Goal: Task Accomplishment & Management: Manage account settings

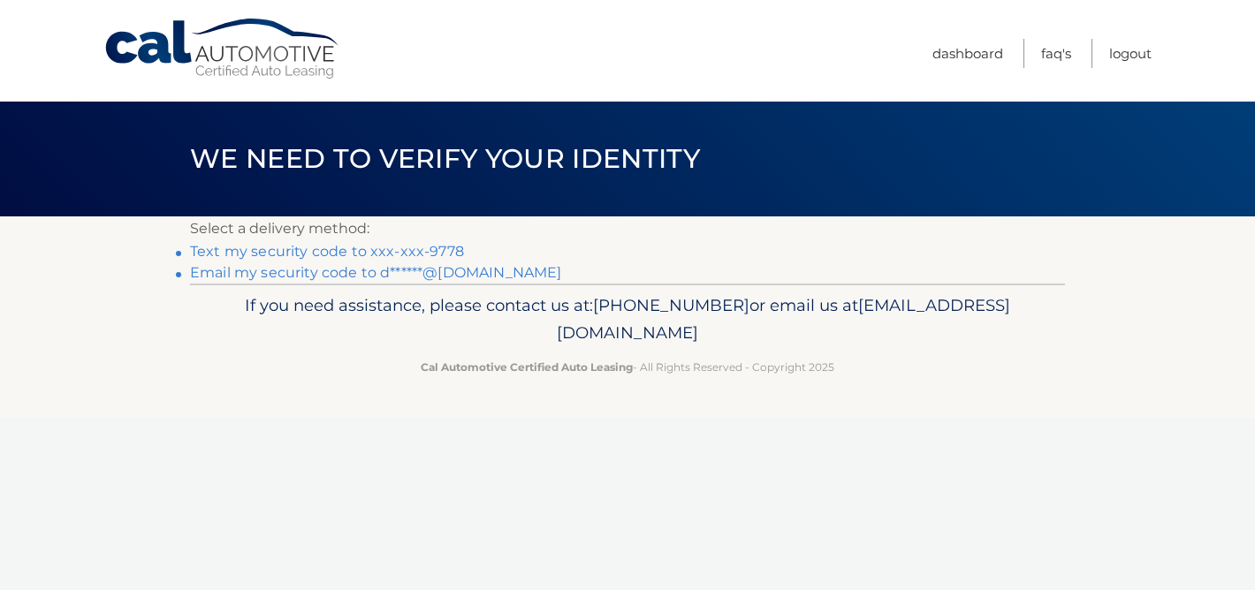
click at [405, 250] on link "Text my security code to xxx-xxx-9778" at bounding box center [327, 251] width 274 height 17
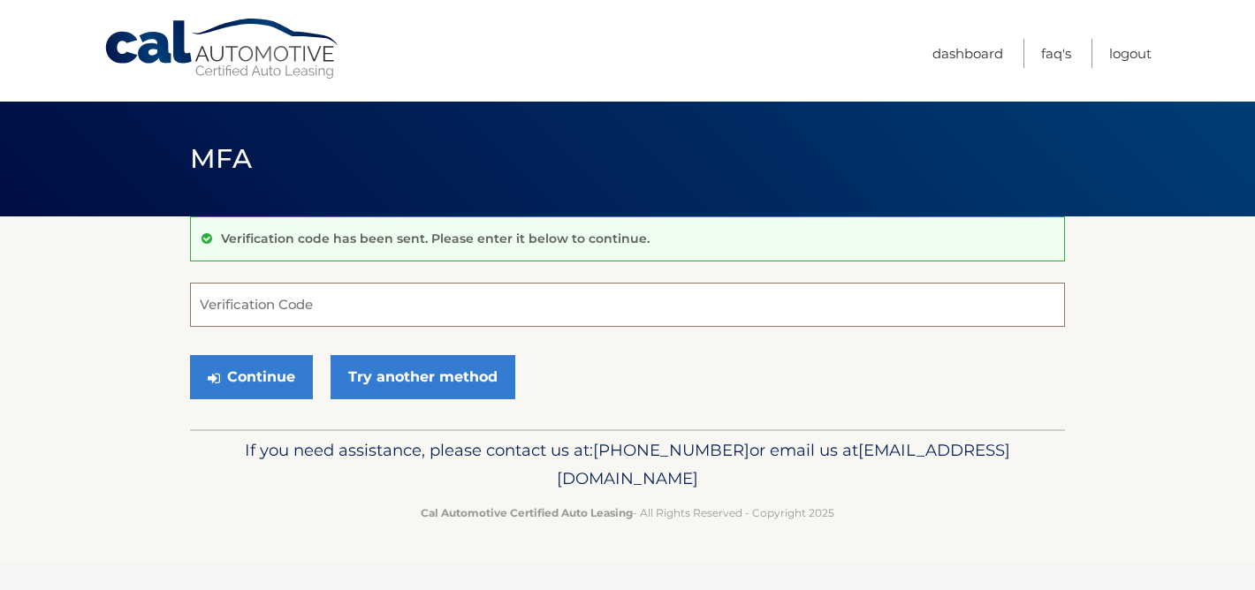
click at [337, 295] on input "Verification Code" at bounding box center [627, 305] width 875 height 44
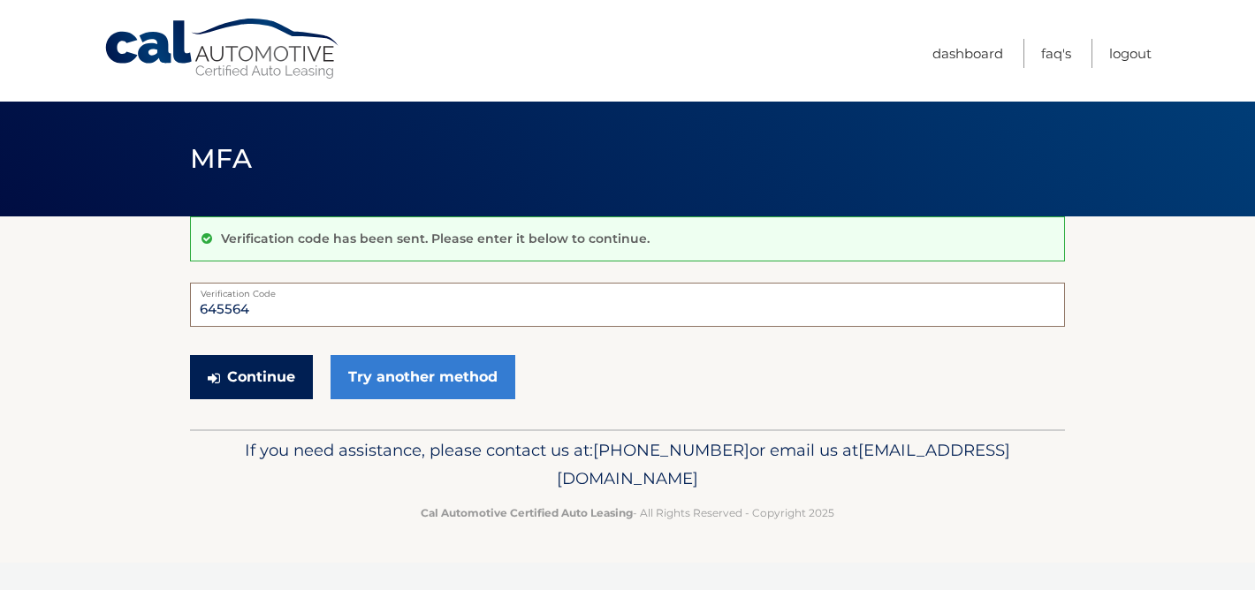
type input "645564"
click at [271, 372] on button "Continue" at bounding box center [251, 377] width 123 height 44
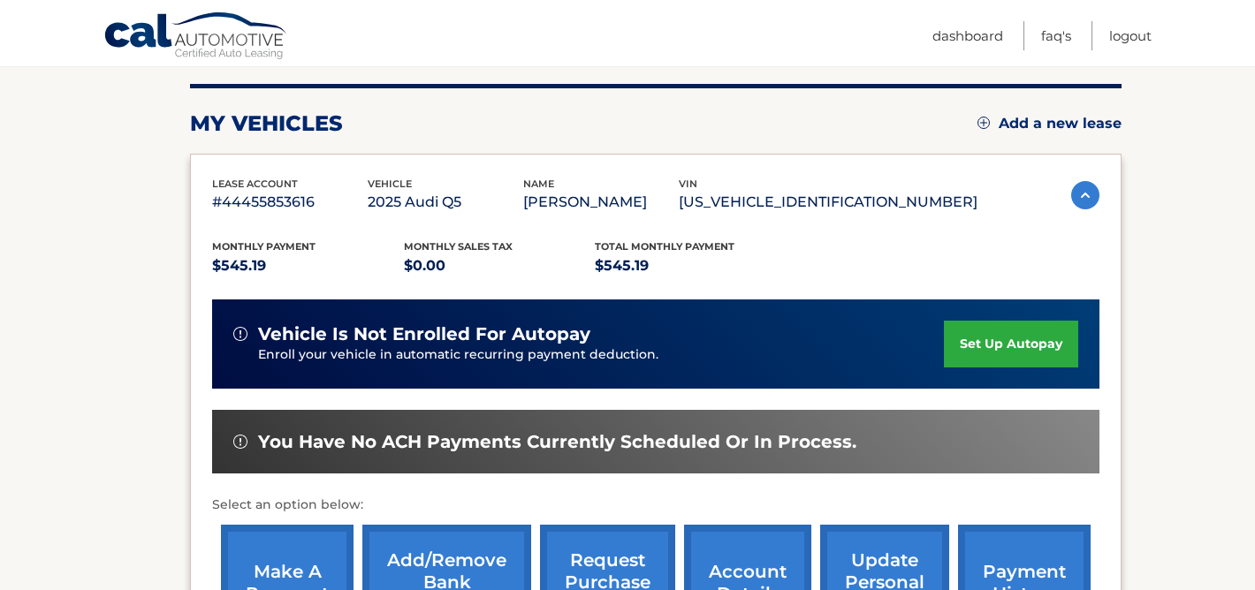
scroll to position [285, 0]
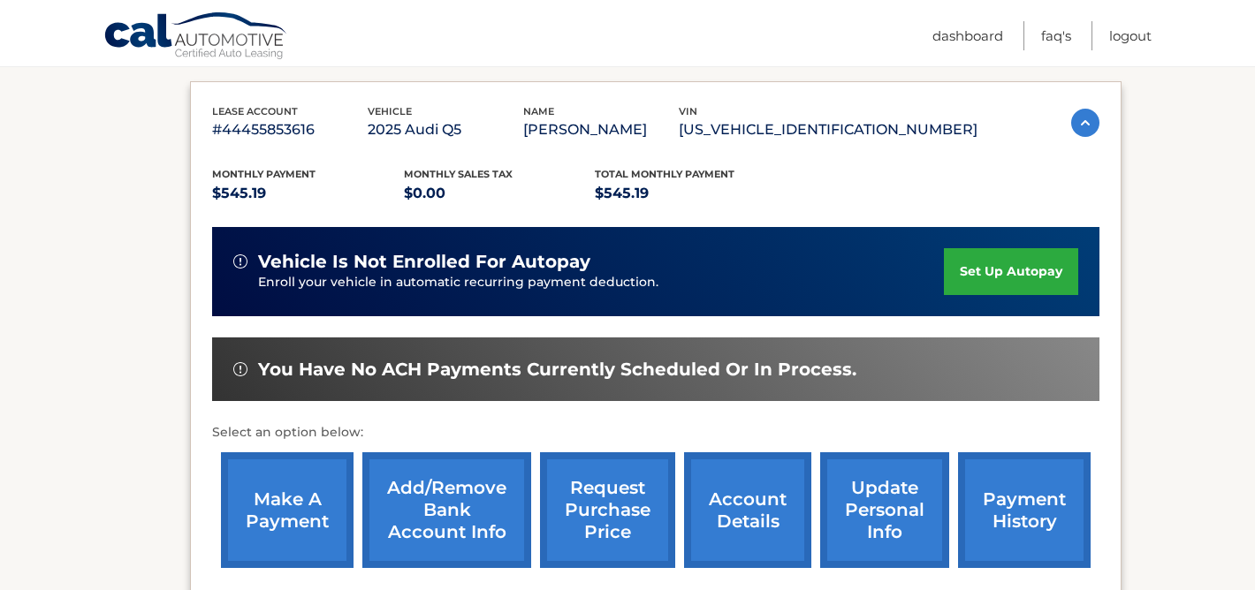
click at [288, 516] on link "make a payment" at bounding box center [287, 510] width 133 height 116
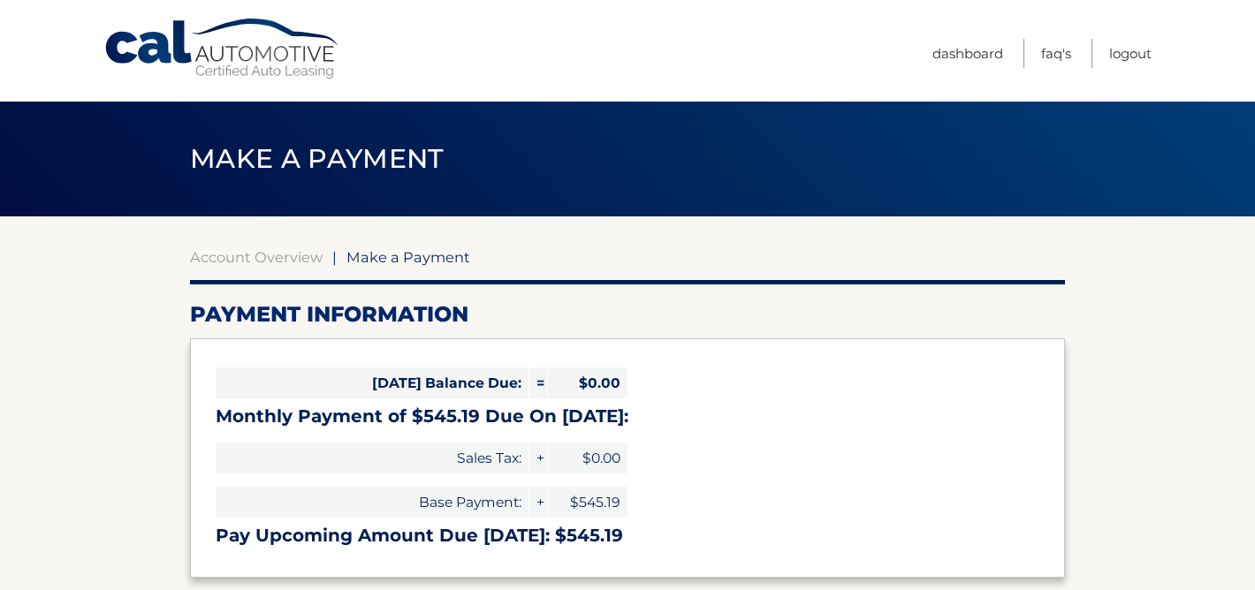
select select "NDIzZTJiNjItYzE0YS00Y2ZiLWEzZmUtZTIyMTEyNWQyNTc0"
